Goal: Task Accomplishment & Management: Manage account settings

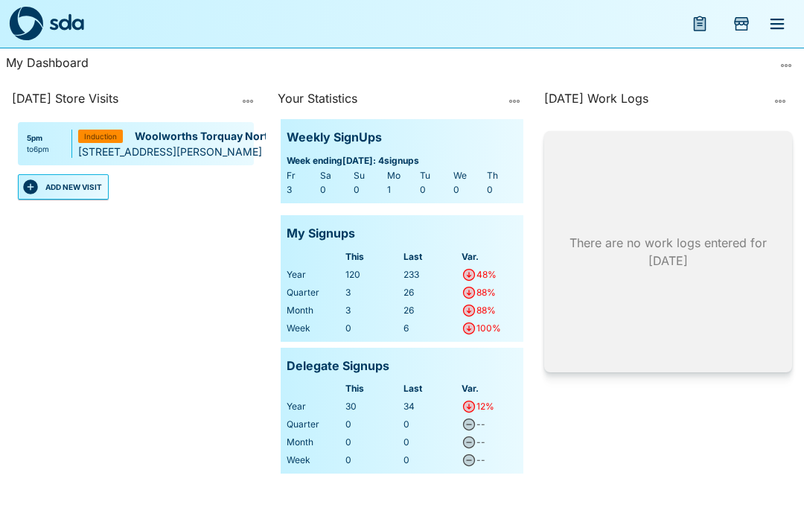
click at [105, 136] on span "Induction" at bounding box center [100, 136] width 33 height 7
click at [213, 141] on p "Woolworths Torquay North (The Dunes)" at bounding box center [240, 136] width 210 height 16
click at [101, 139] on span "Induction" at bounding box center [100, 136] width 33 height 7
click at [112, 142] on div "Induction" at bounding box center [100, 136] width 45 height 13
click at [75, 144] on div "5pm to 6pm Woolworths Torquay North (The Dunes) Pending Induction 1211 Fischer …" at bounding box center [136, 143] width 236 height 43
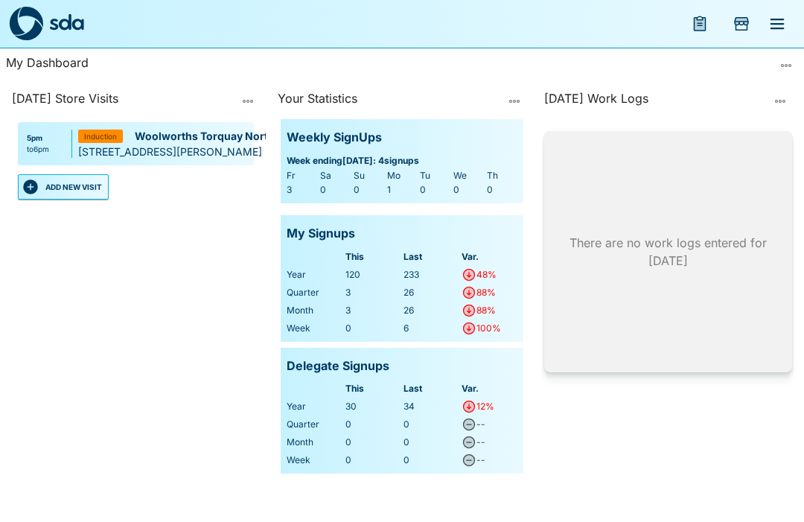
click at [242, 146] on div "[STREET_ADDRESS][PERSON_NAME]" at bounding box center [231, 152] width 307 height 16
click at [241, 145] on div "[STREET_ADDRESS][PERSON_NAME]" at bounding box center [231, 152] width 307 height 16
click at [772, 19] on icon "menu" at bounding box center [778, 24] width 14 height 10
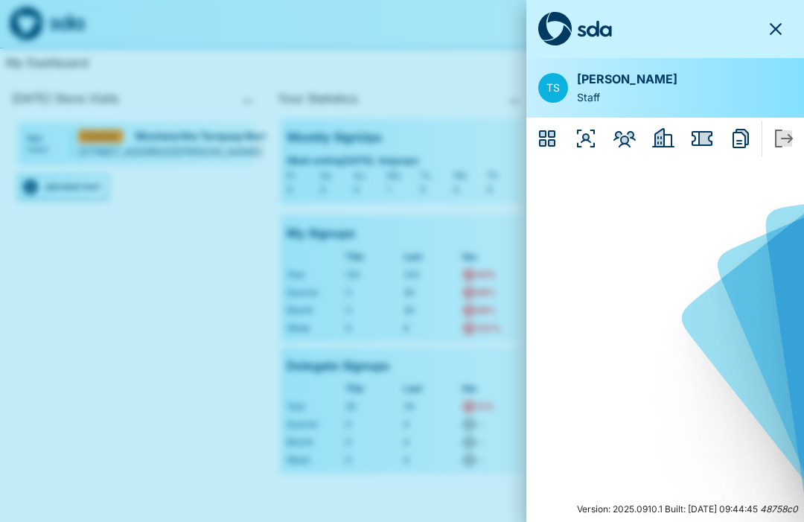
click at [663, 133] on icon "Employers" at bounding box center [659, 138] width 9 height 18
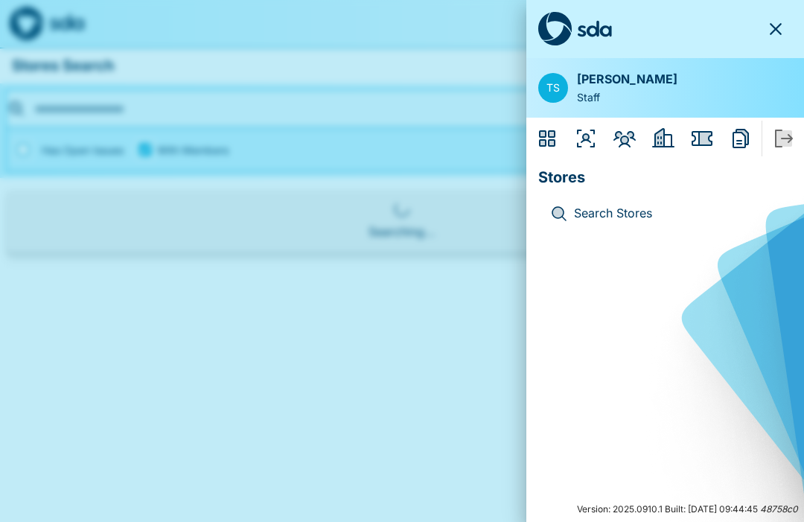
click at [710, 130] on icon "Issues" at bounding box center [702, 139] width 24 height 24
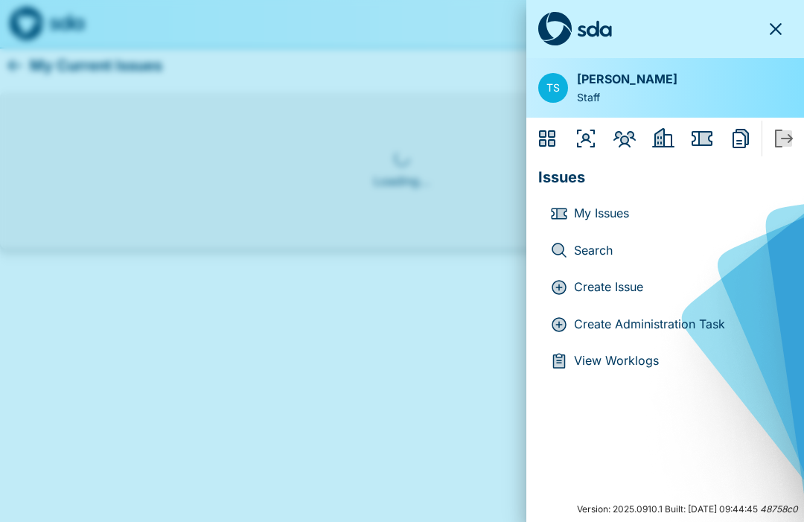
click at [739, 133] on icon "Reports" at bounding box center [741, 139] width 24 height 24
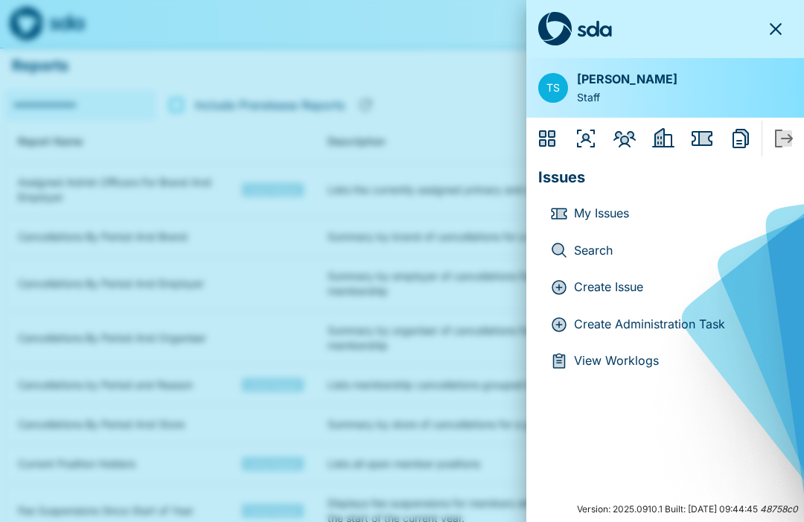
click at [583, 136] on icon "Organisers" at bounding box center [586, 139] width 18 height 18
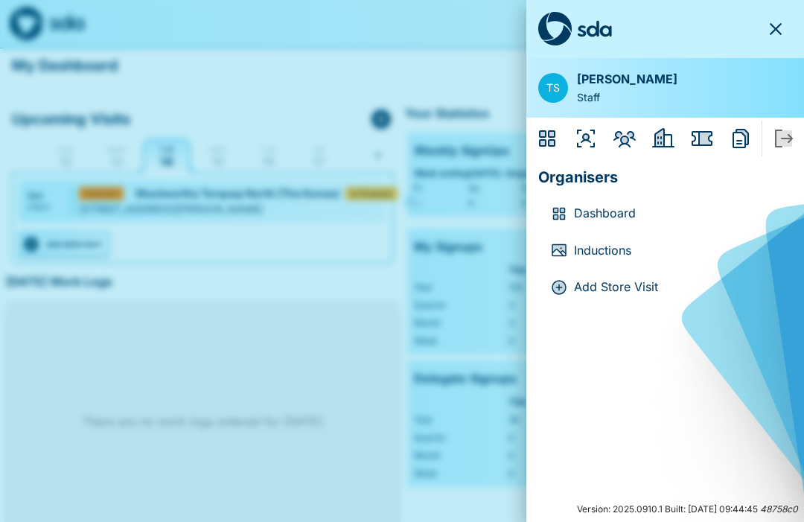
click at [605, 246] on p "Inductions" at bounding box center [677, 250] width 206 height 19
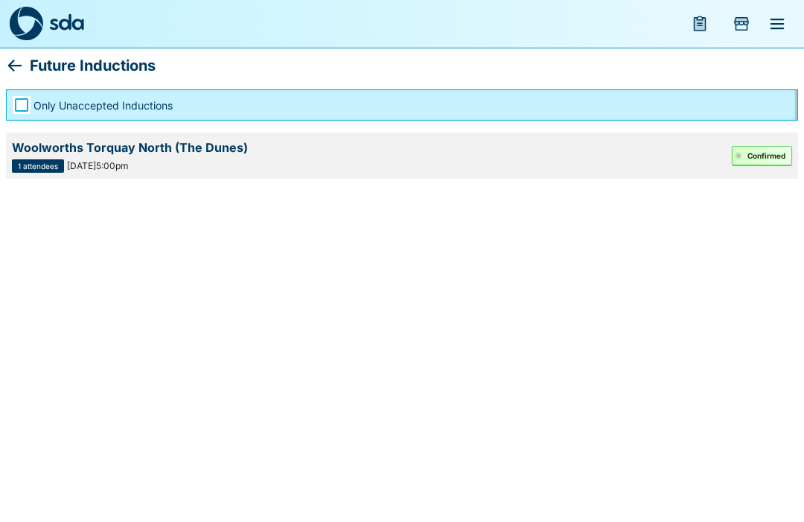
click at [764, 153] on button "Confirmed" at bounding box center [762, 155] width 60 height 19
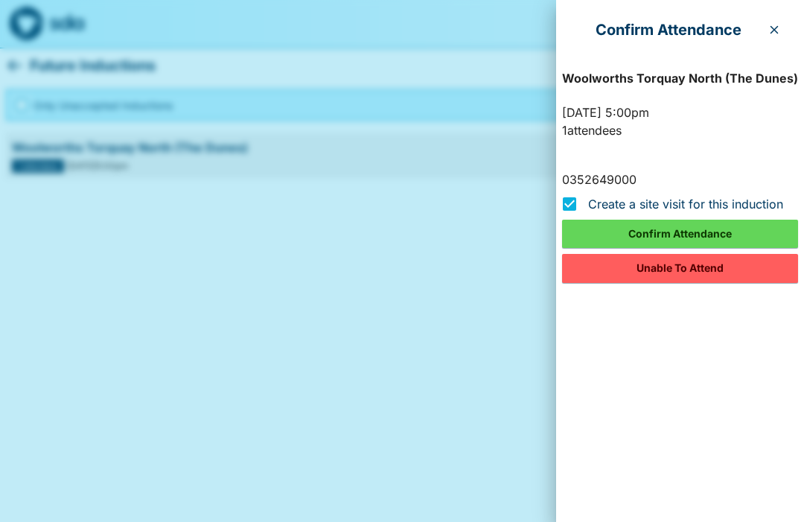
click at [682, 231] on button "Confirm Attendance" at bounding box center [680, 234] width 236 height 28
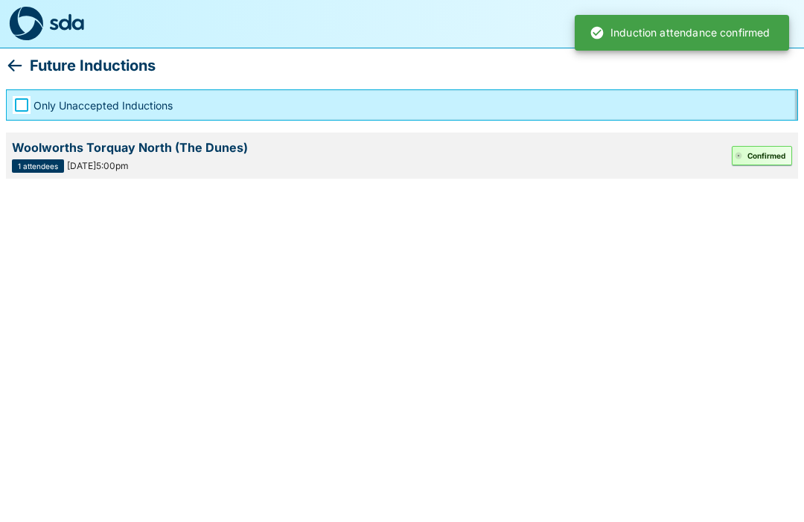
click at [138, 147] on div "Woolworths Torquay North (The Dunes)" at bounding box center [372, 147] width 720 height 18
click at [217, 160] on div "1 attendees Tue, 14 Oct 2025 @5:00pm" at bounding box center [372, 165] width 720 height 13
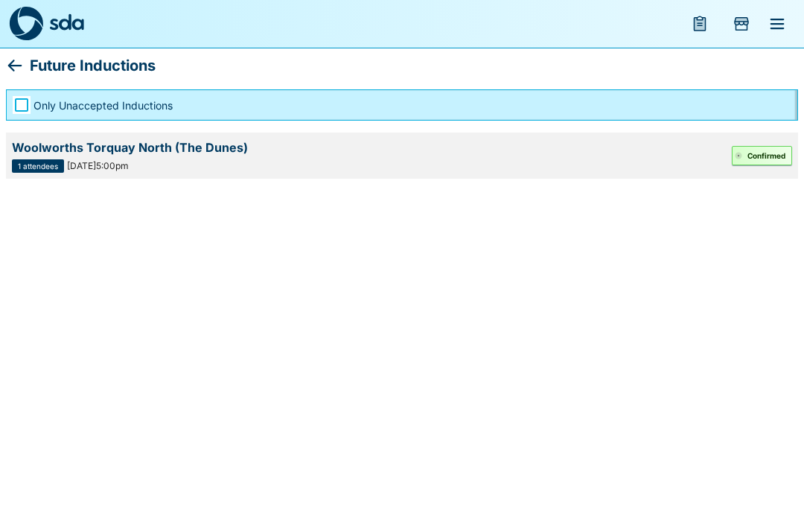
click at [51, 153] on div "Woolworths Torquay North (The Dunes)" at bounding box center [372, 147] width 720 height 18
click at [156, 153] on div "Woolworths Torquay North (The Dunes)" at bounding box center [372, 147] width 720 height 18
click at [760, 150] on button "Confirmed" at bounding box center [762, 155] width 60 height 19
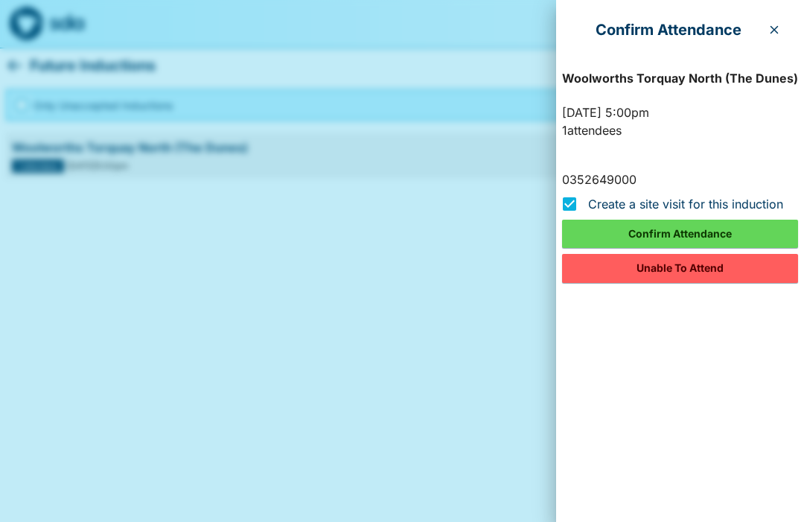
click at [769, 24] on icon "button" at bounding box center [774, 30] width 12 height 12
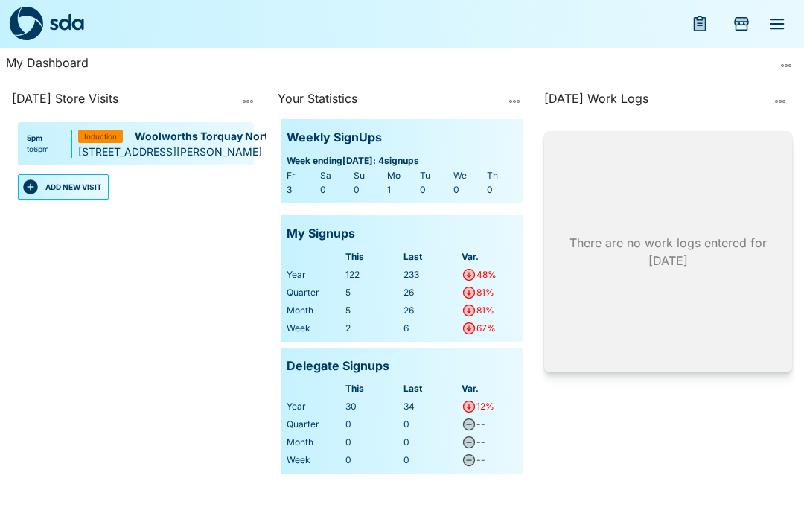
click at [119, 141] on div "Induction" at bounding box center [100, 136] width 45 height 13
click at [56, 139] on div "5pm to 6pm" at bounding box center [48, 144] width 48 height 28
click at [55, 138] on div "5pm to 6pm" at bounding box center [48, 144] width 48 height 28
click at [80, 153] on div "[STREET_ADDRESS][PERSON_NAME]" at bounding box center [231, 152] width 307 height 16
click at [194, 155] on div "[STREET_ADDRESS][PERSON_NAME]" at bounding box center [231, 152] width 307 height 16
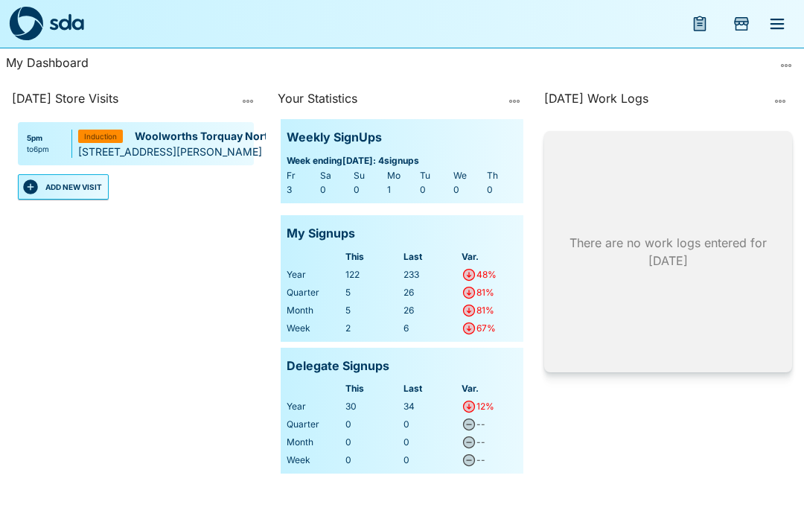
click at [86, 186] on button "ADD NEW VISIT" at bounding box center [63, 186] width 91 height 25
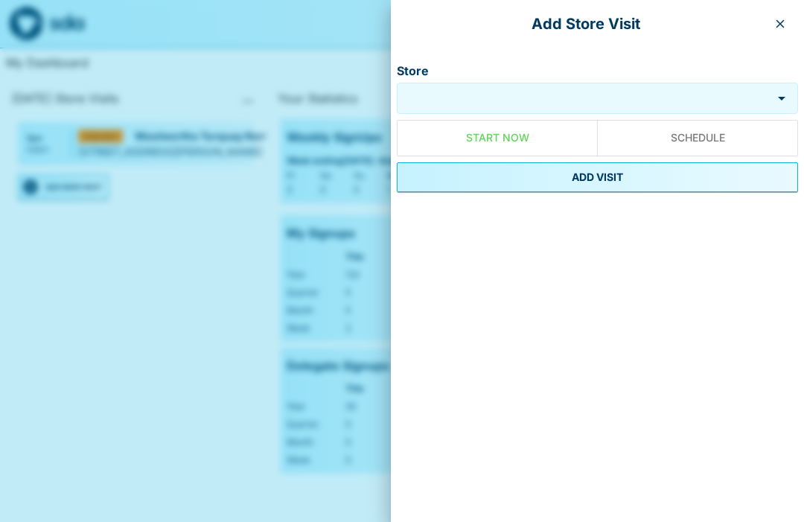
click at [785, 24] on icon "button" at bounding box center [780, 24] width 12 height 12
